Goal: Information Seeking & Learning: Check status

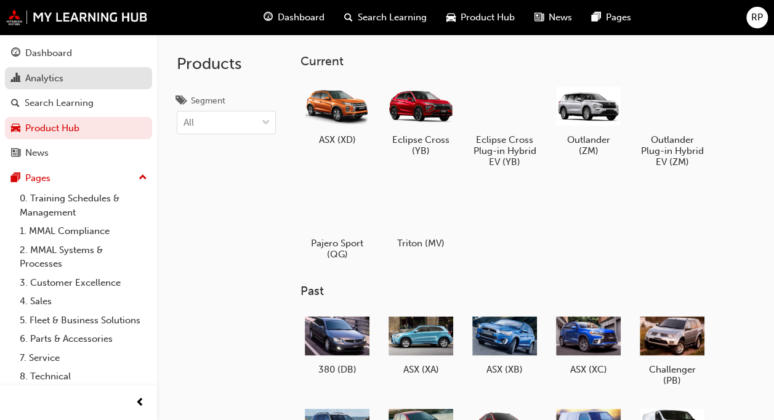
click at [67, 73] on div "Analytics" at bounding box center [78, 78] width 135 height 15
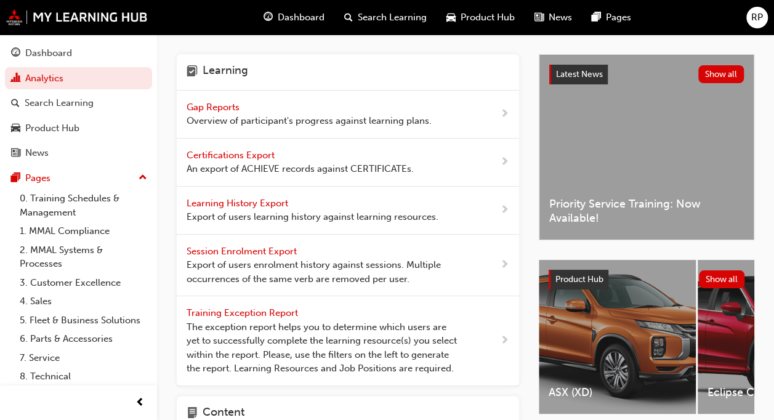
click at [233, 117] on span "Overview of participant's progress against learning plans." at bounding box center [309, 121] width 245 height 14
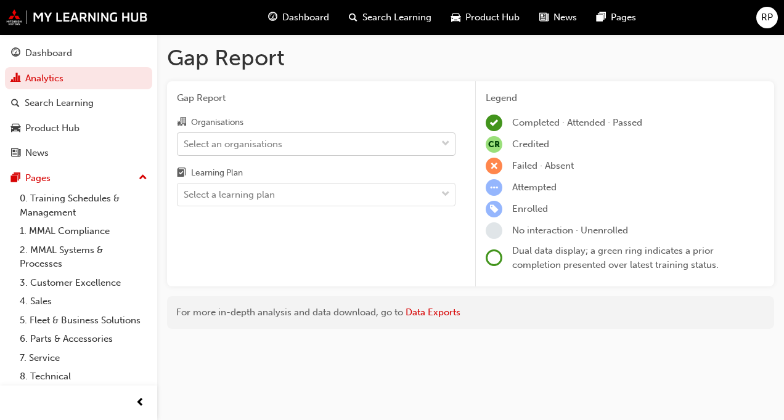
click at [271, 147] on div "Select an organisations" at bounding box center [233, 144] width 99 height 14
click at [185, 147] on input "Organisations Select an organisations" at bounding box center [184, 143] width 1 height 10
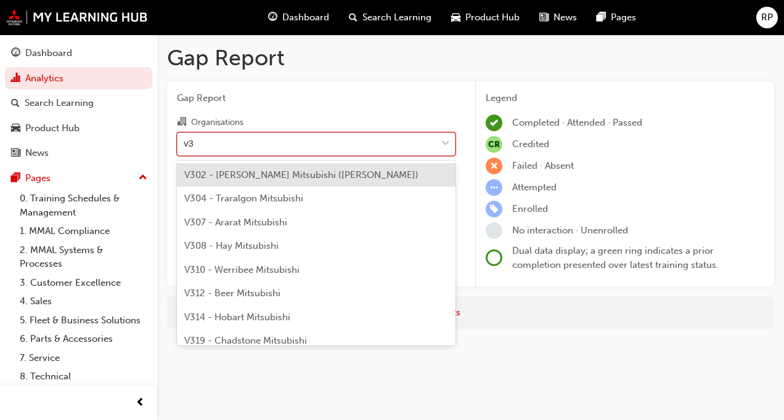
type input "v35"
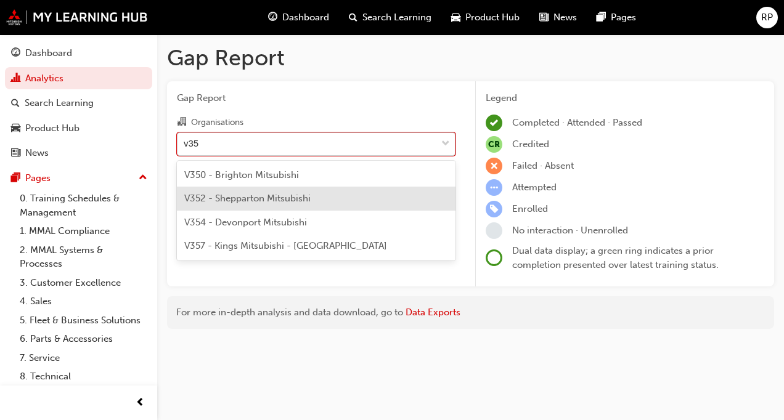
click at [240, 205] on div "V352 - Shepparton Mitsubishi" at bounding box center [316, 199] width 278 height 24
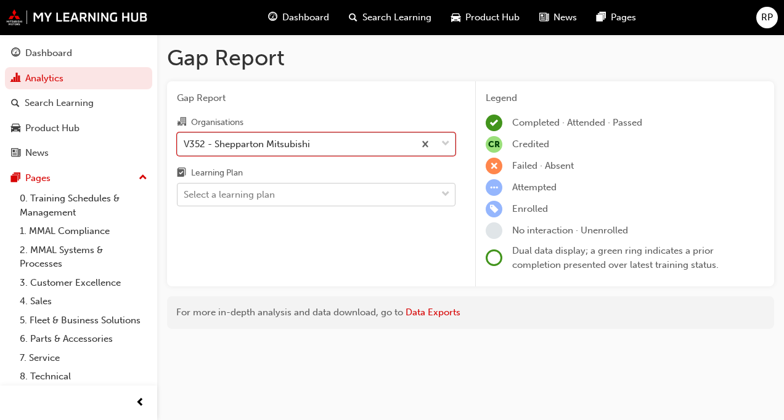
click at [249, 199] on div "Select a learning plan" at bounding box center [229, 195] width 91 height 14
click at [185, 199] on input "Learning Plan Select a learning plan" at bounding box center [184, 194] width 1 height 10
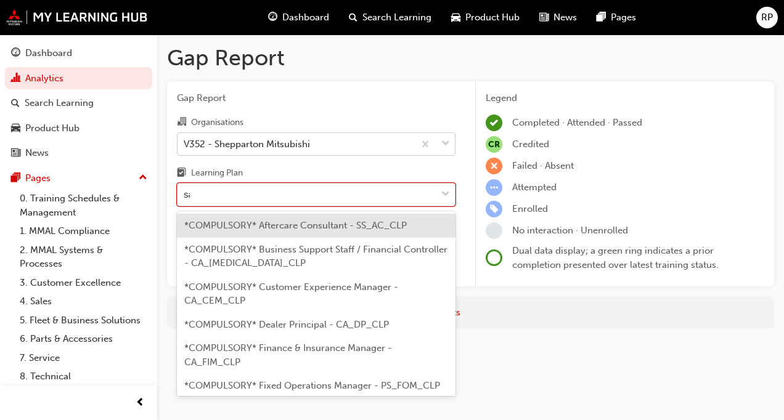
type input "[PERSON_NAME]"
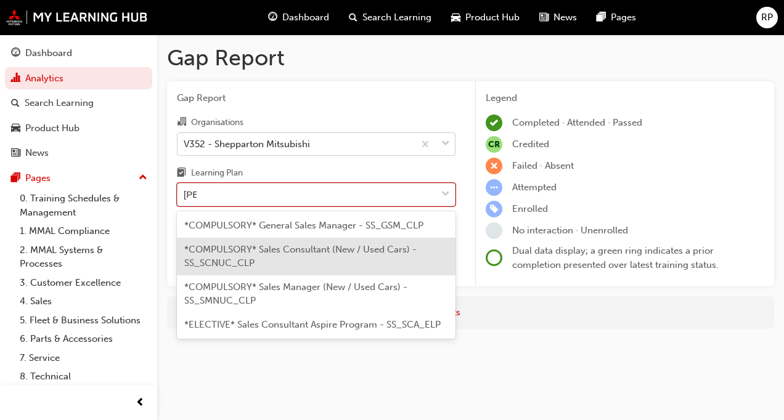
click at [246, 255] on div "*COMPULSORY* Sales Consultant (New / Used Cars) - SS_SCNUC_CLP" at bounding box center [316, 257] width 278 height 38
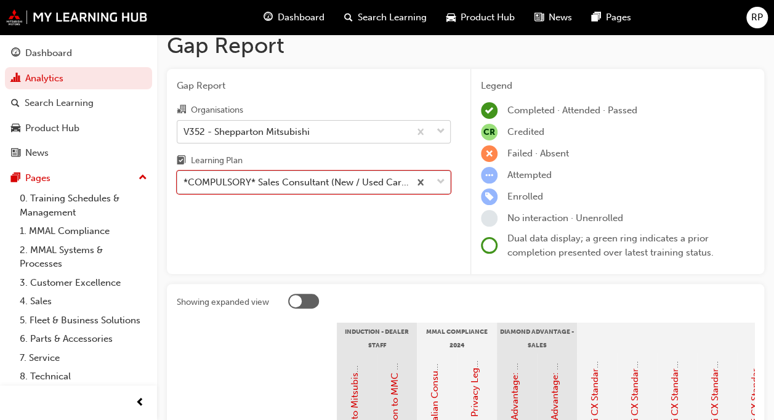
scroll to position [6, 0]
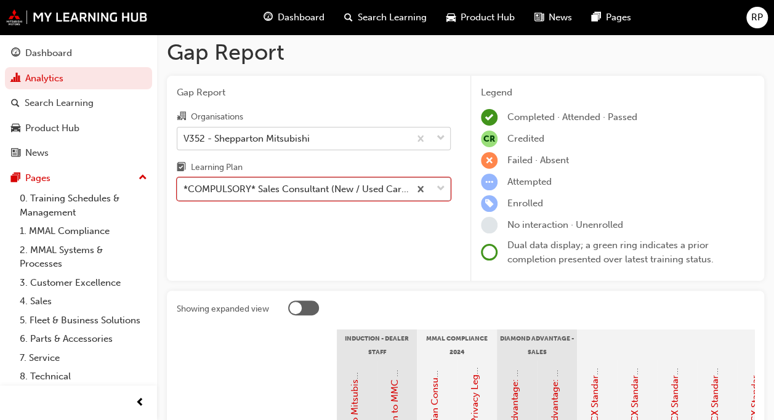
click at [268, 189] on div "*COMPULSORY* Sales Consultant (New / Used Cars) - SS_SCNUC_CLP" at bounding box center [297, 189] width 227 height 14
click at [185, 189] on input "Learning Plan option *COMPULSORY* Sales Consultant (New / Used Cars) - SS_SCNUC…" at bounding box center [184, 189] width 1 height 10
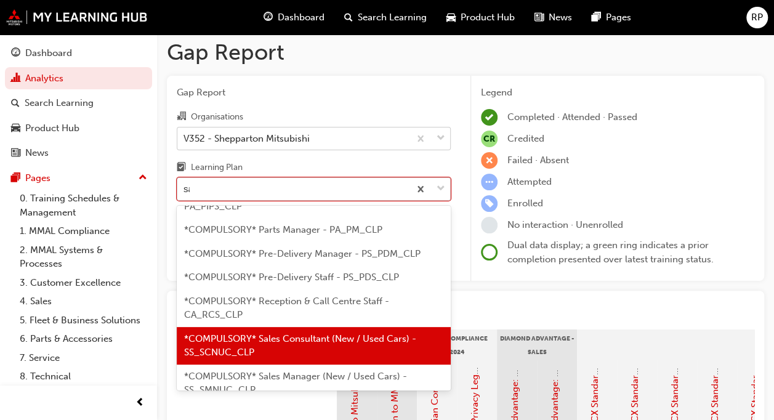
scroll to position [0, 0]
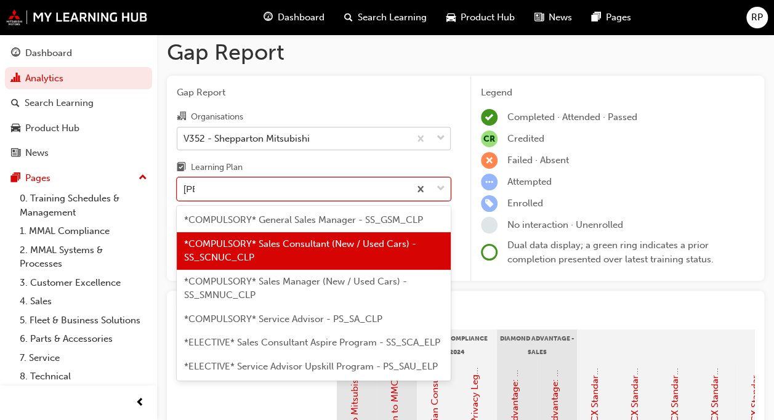
type input "sale"
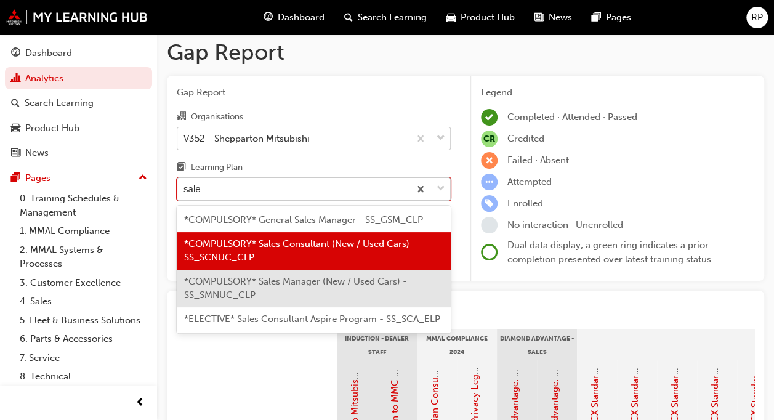
click at [241, 302] on div "*COMPULSORY* Sales Manager (New / Used Cars) - SS_SMNUC_CLP" at bounding box center [314, 289] width 274 height 38
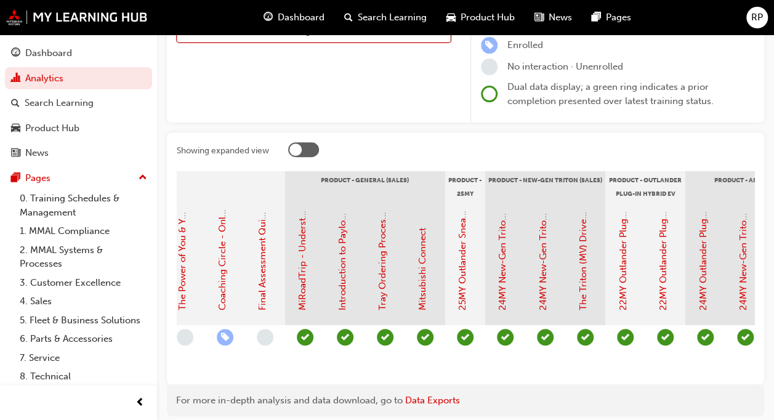
scroll to position [0, 2145]
